Goal: Task Accomplishment & Management: Manage account settings

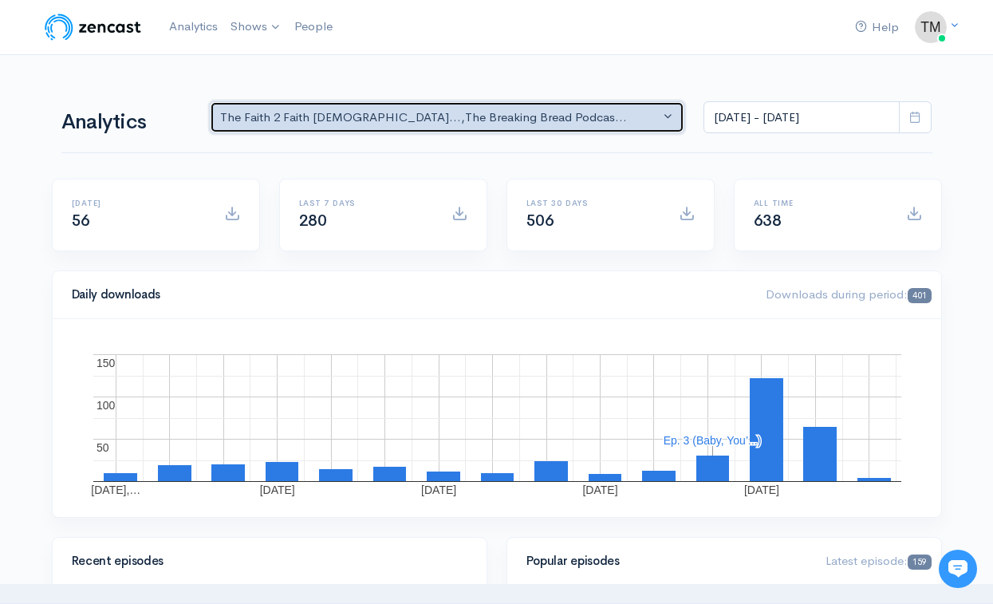
click at [387, 116] on div "The Faith 2 Faith [DEMOGRAPHIC_DATA]... , The Breaking Bread Podcas..." at bounding box center [440, 117] width 440 height 18
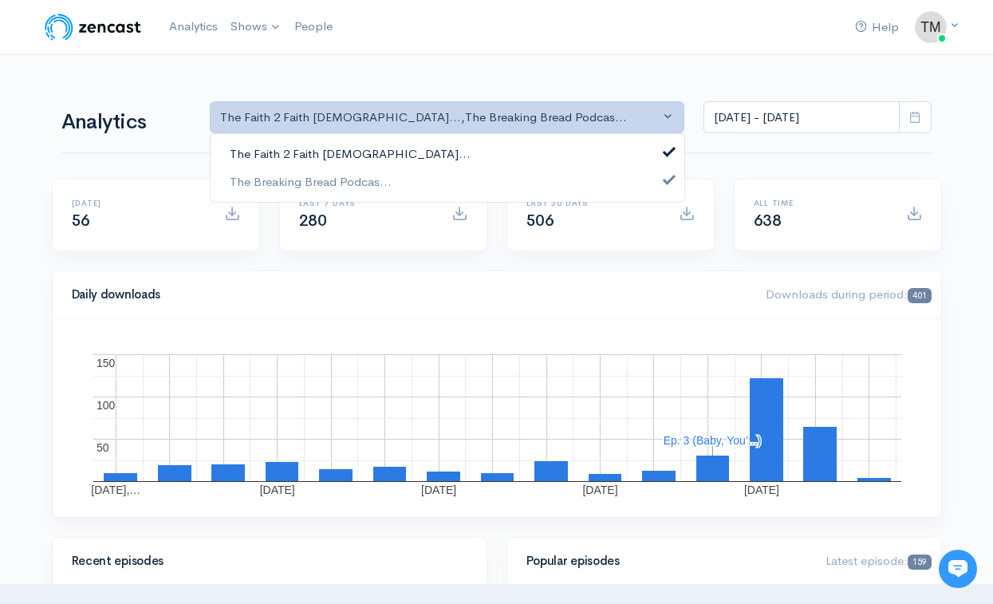
click at [390, 156] on link "The Faith 2 Faith [DEMOGRAPHIC_DATA]..." at bounding box center [447, 154] width 474 height 28
select select "15906"
click at [394, 173] on link "The Breaking Bread Podcas..." at bounding box center [447, 181] width 474 height 28
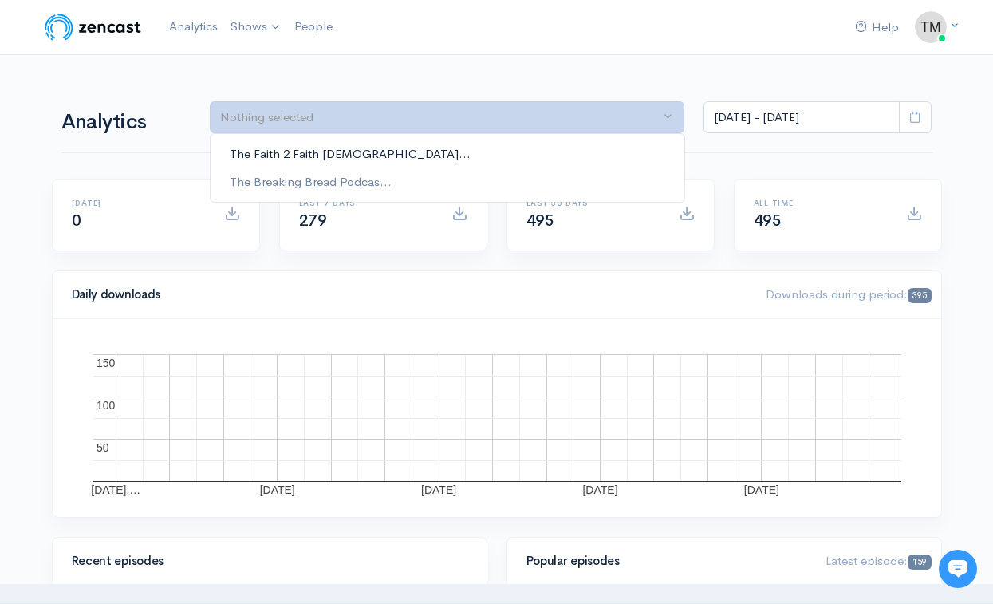
click at [394, 154] on link "The Faith 2 Faith [DEMOGRAPHIC_DATA]..." at bounding box center [447, 154] width 474 height 28
select select "15093"
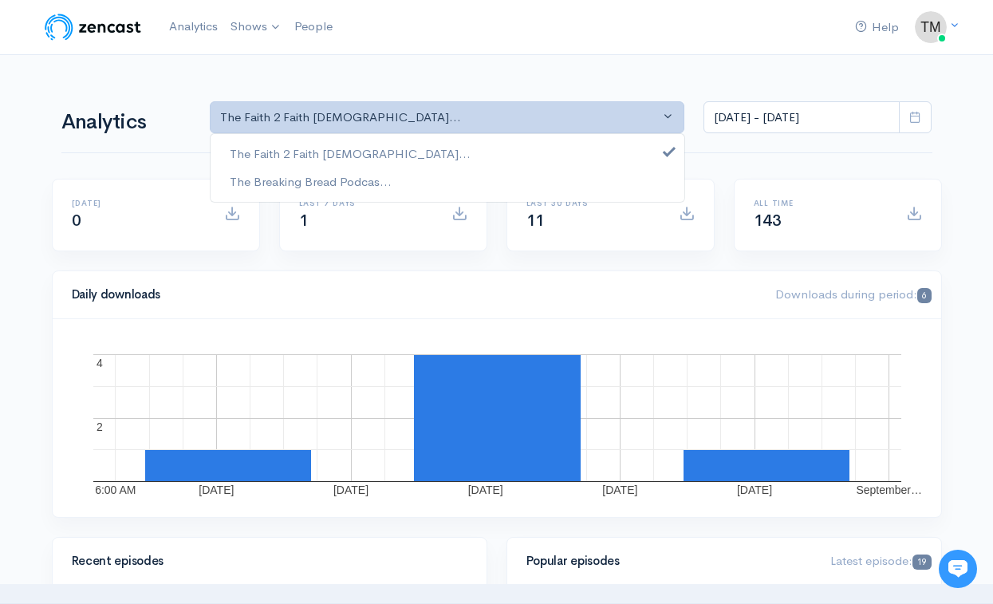
click at [505, 254] on div "Last 30 days 11" at bounding box center [610, 225] width 227 height 92
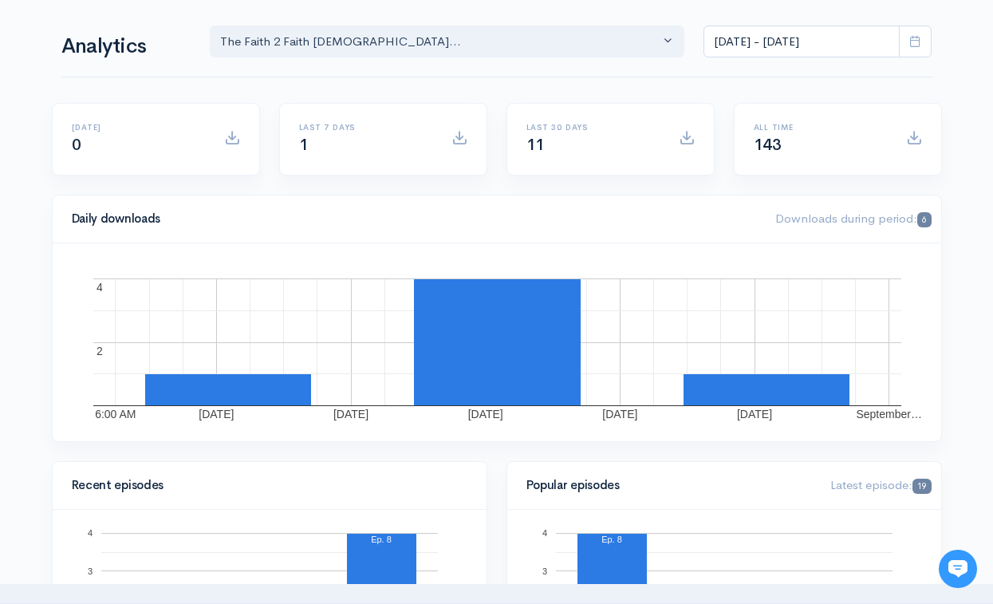
scroll to position [80, 0]
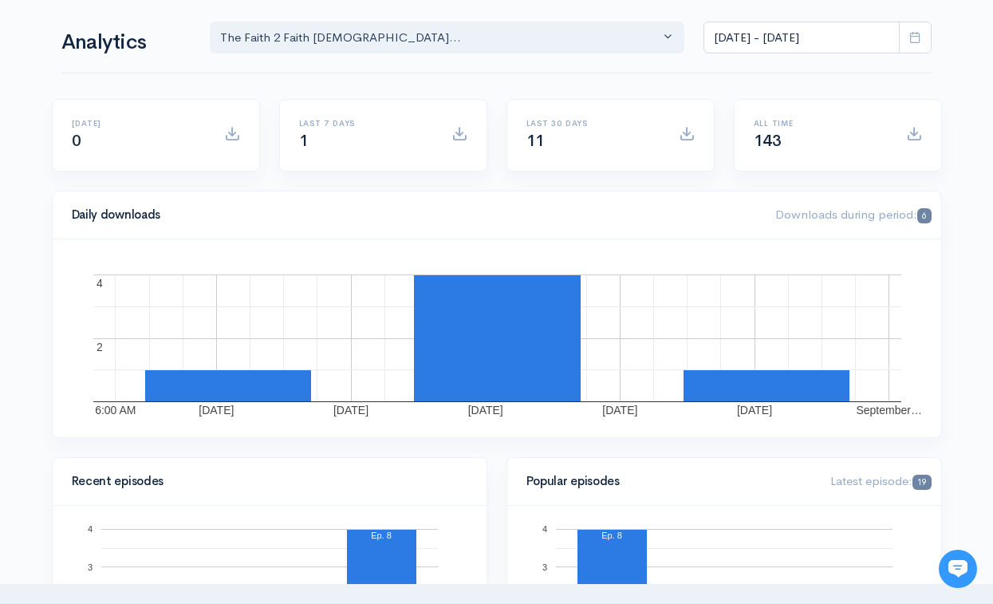
click at [766, 140] on span "143" at bounding box center [767, 141] width 28 height 20
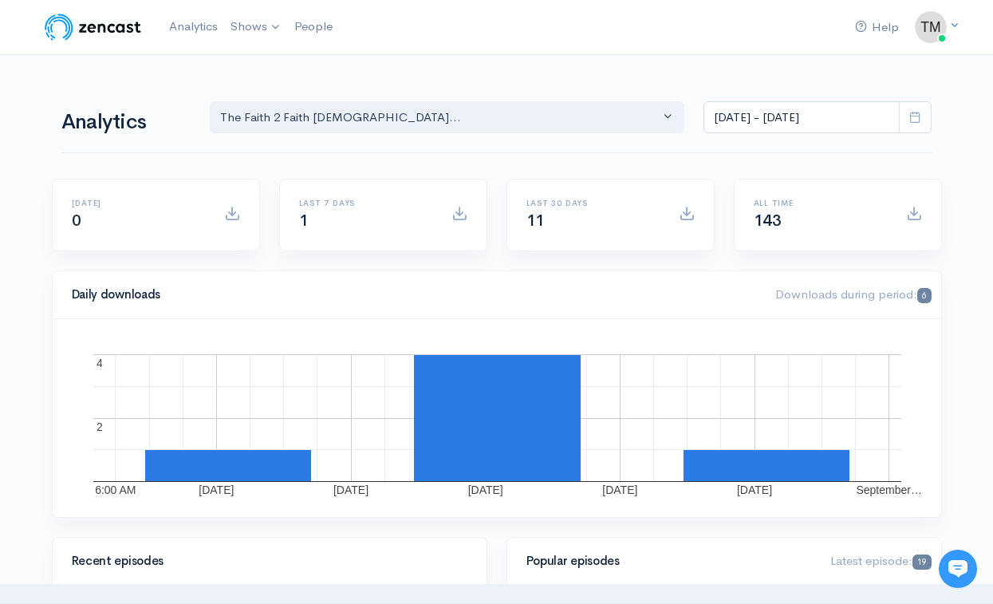
scroll to position [0, 0]
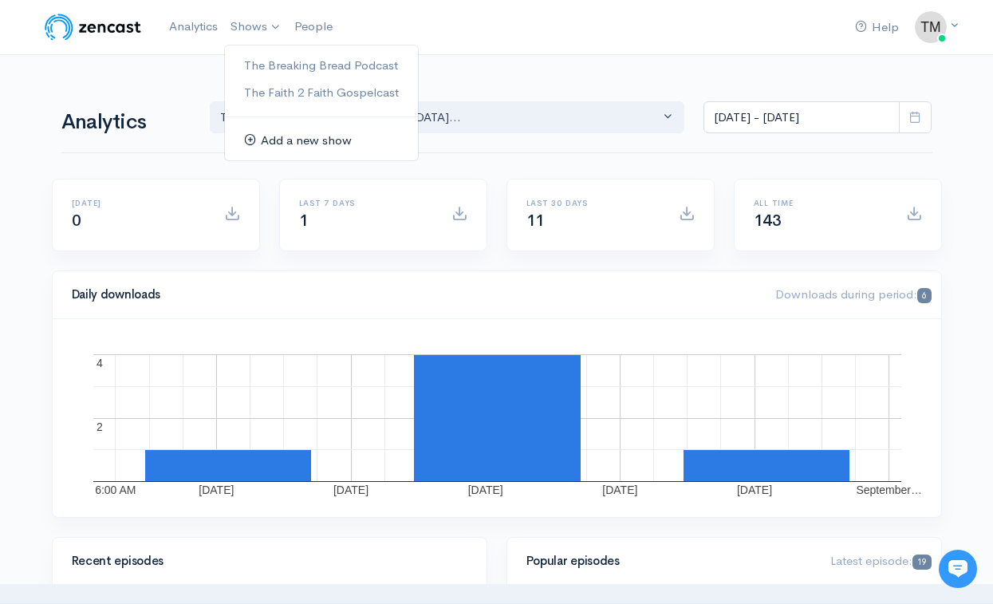
click at [281, 132] on link "Add a new show" at bounding box center [321, 141] width 193 height 28
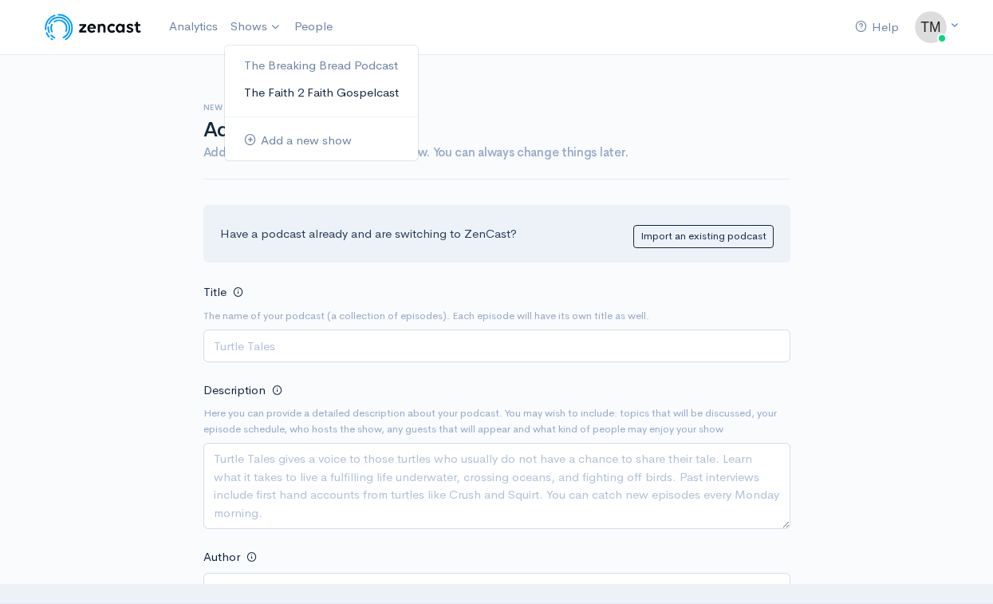
click at [281, 92] on link "The Faith 2 Faith Gospelcast" at bounding box center [321, 93] width 193 height 28
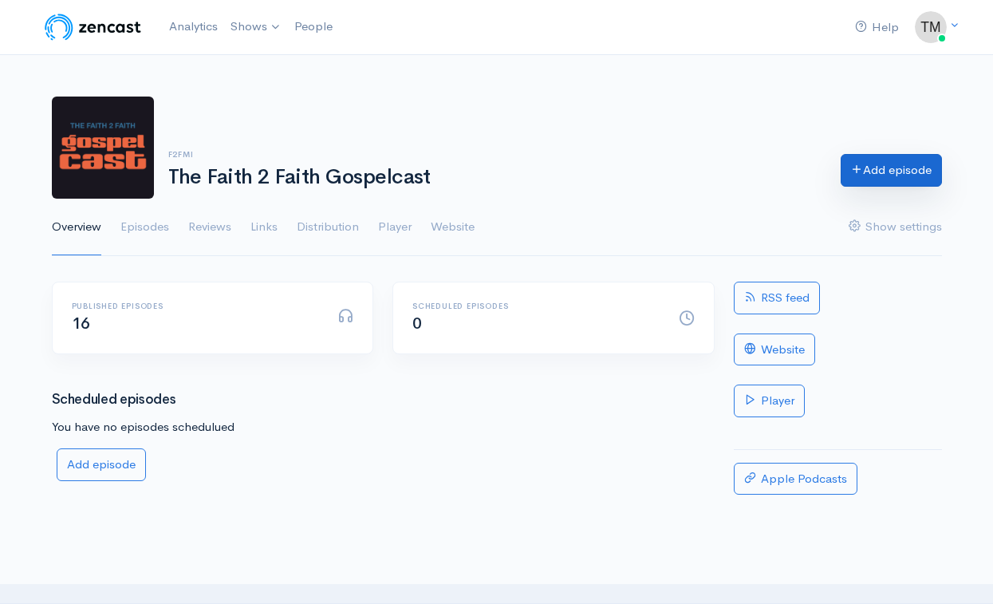
click at [890, 174] on link "Add episode" at bounding box center [890, 170] width 101 height 33
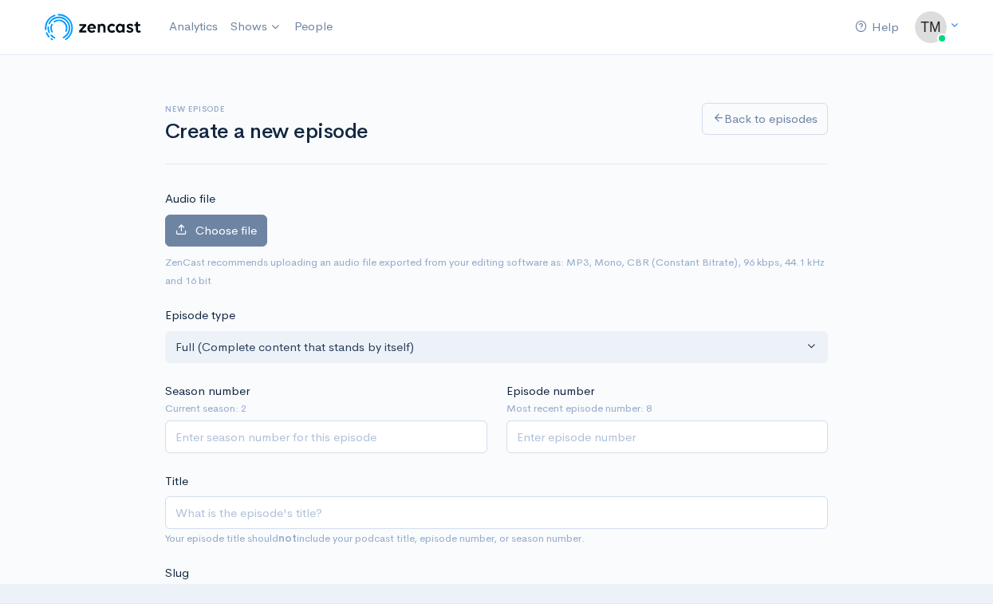
scroll to position [1, 0]
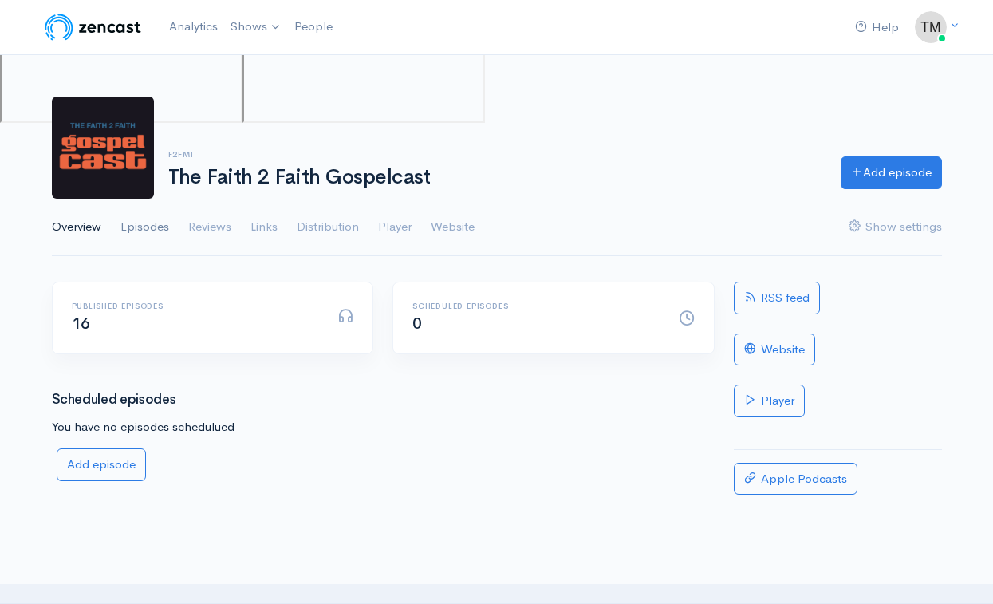
click at [155, 230] on link "Episodes" at bounding box center [144, 227] width 49 height 57
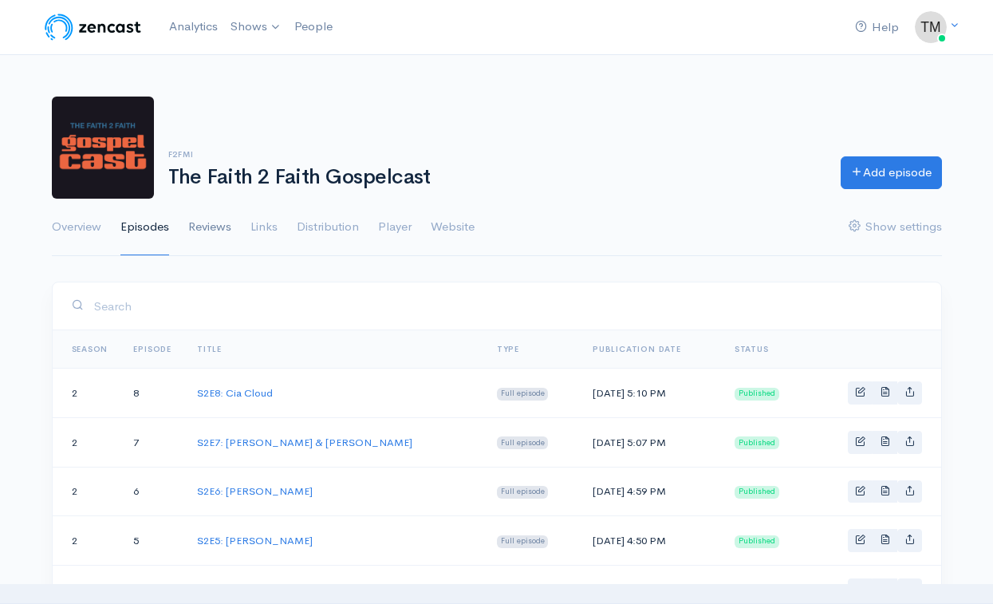
click at [220, 230] on link "Reviews" at bounding box center [209, 227] width 43 height 57
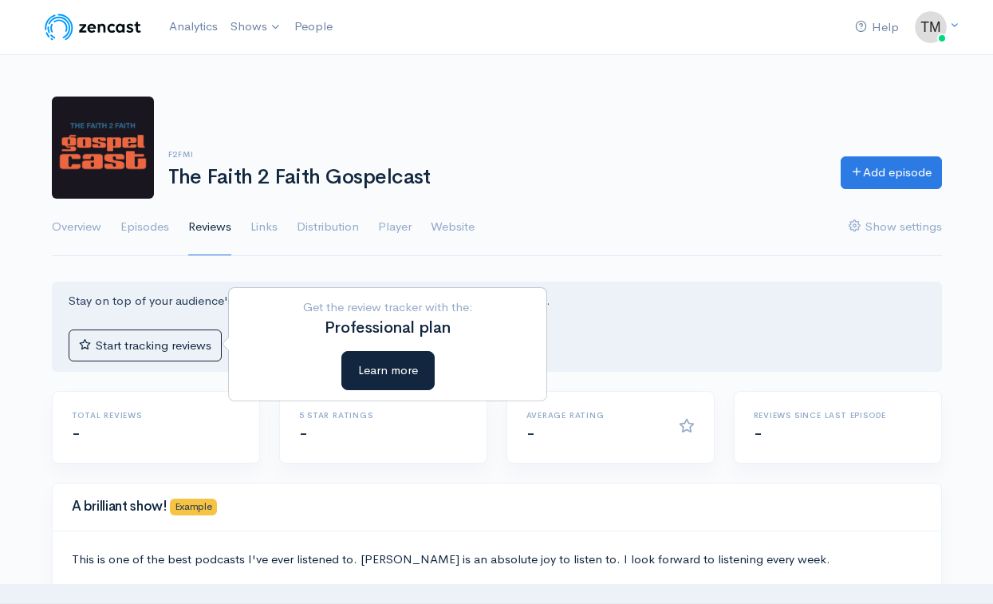
click at [148, 303] on div "Stay on top of your audience's feedback by tracking your podcast on 150+ iTunes…" at bounding box center [497, 326] width 890 height 90
click at [169, 336] on button "Start tracking reviews" at bounding box center [145, 345] width 153 height 33
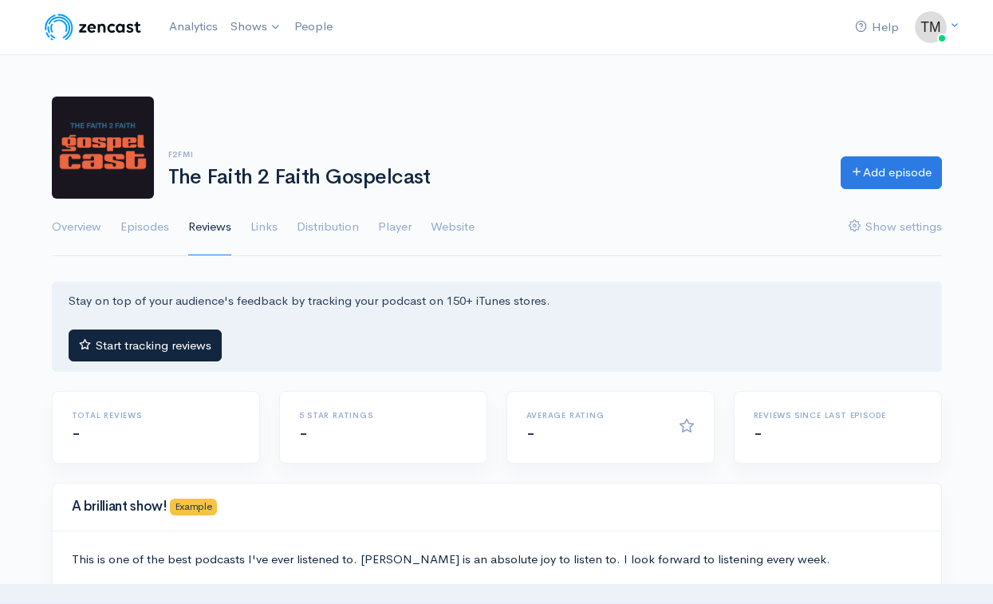
click at [180, 343] on button "Start tracking reviews" at bounding box center [145, 345] width 153 height 33
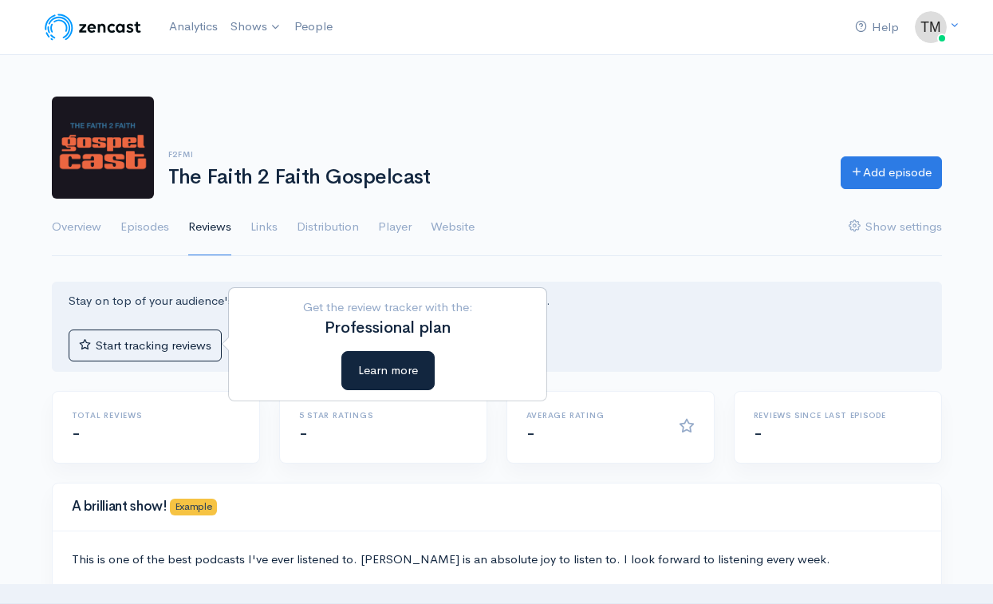
click at [230, 265] on div "Help Notifications View all Your profile Team settings Default team Current Log…" at bounding box center [496, 341] width 993 height 683
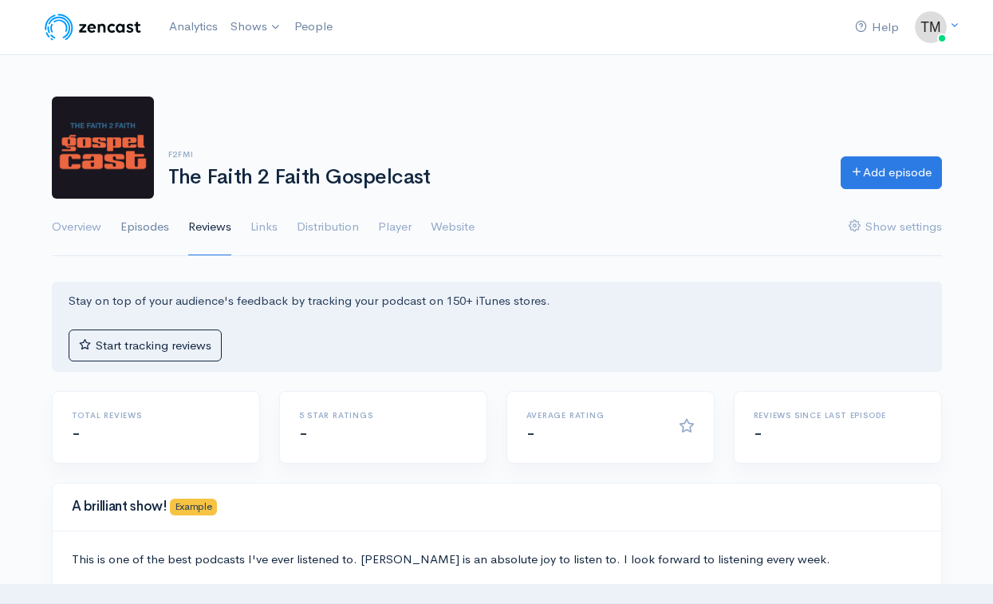
click at [151, 229] on link "Episodes" at bounding box center [144, 227] width 49 height 57
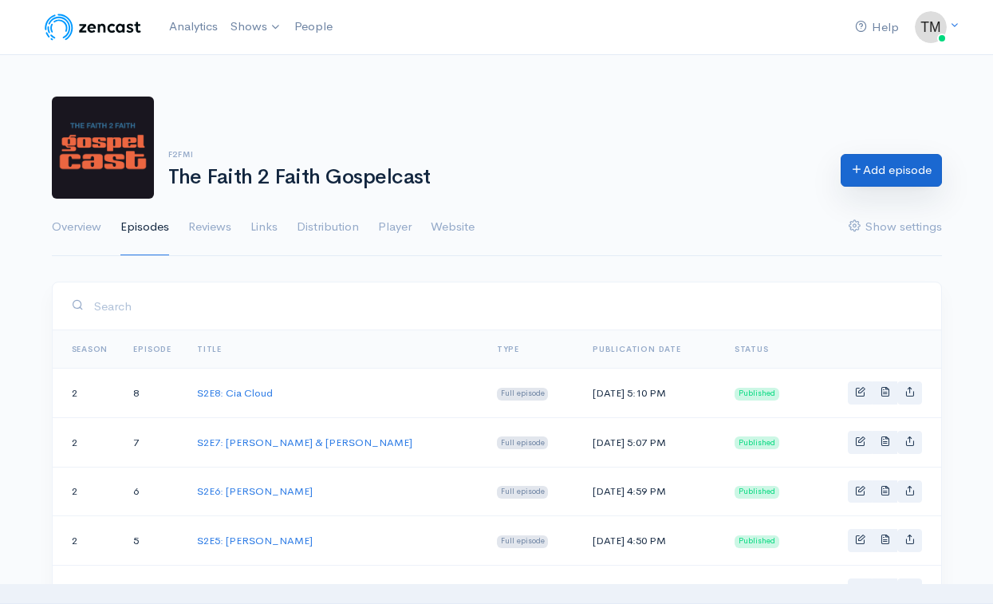
click at [882, 183] on link "Add episode" at bounding box center [890, 170] width 101 height 33
